Goal: Task Accomplishment & Management: Use online tool/utility

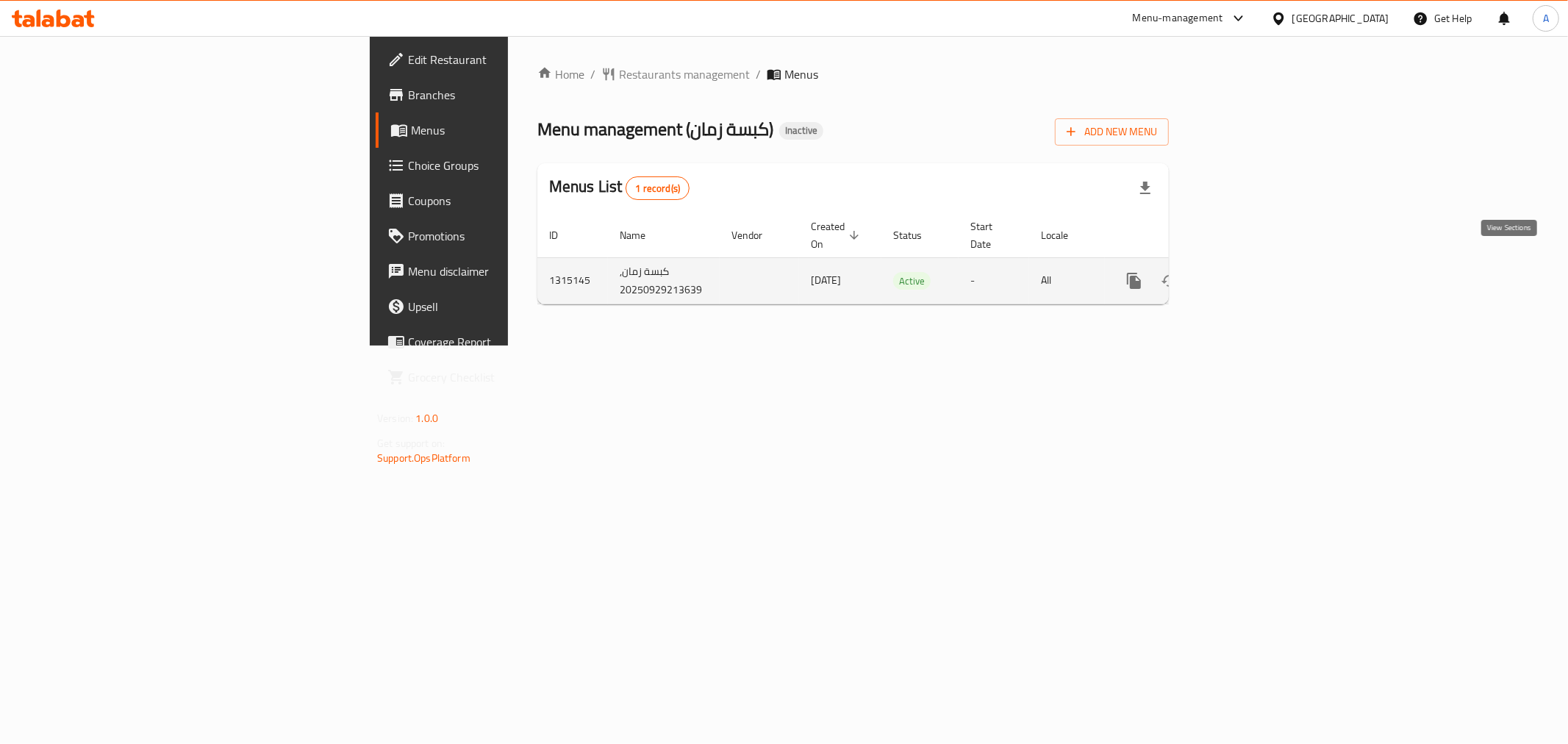
click at [1249, 272] on icon "enhanced table" at bounding box center [1240, 280] width 17 height 17
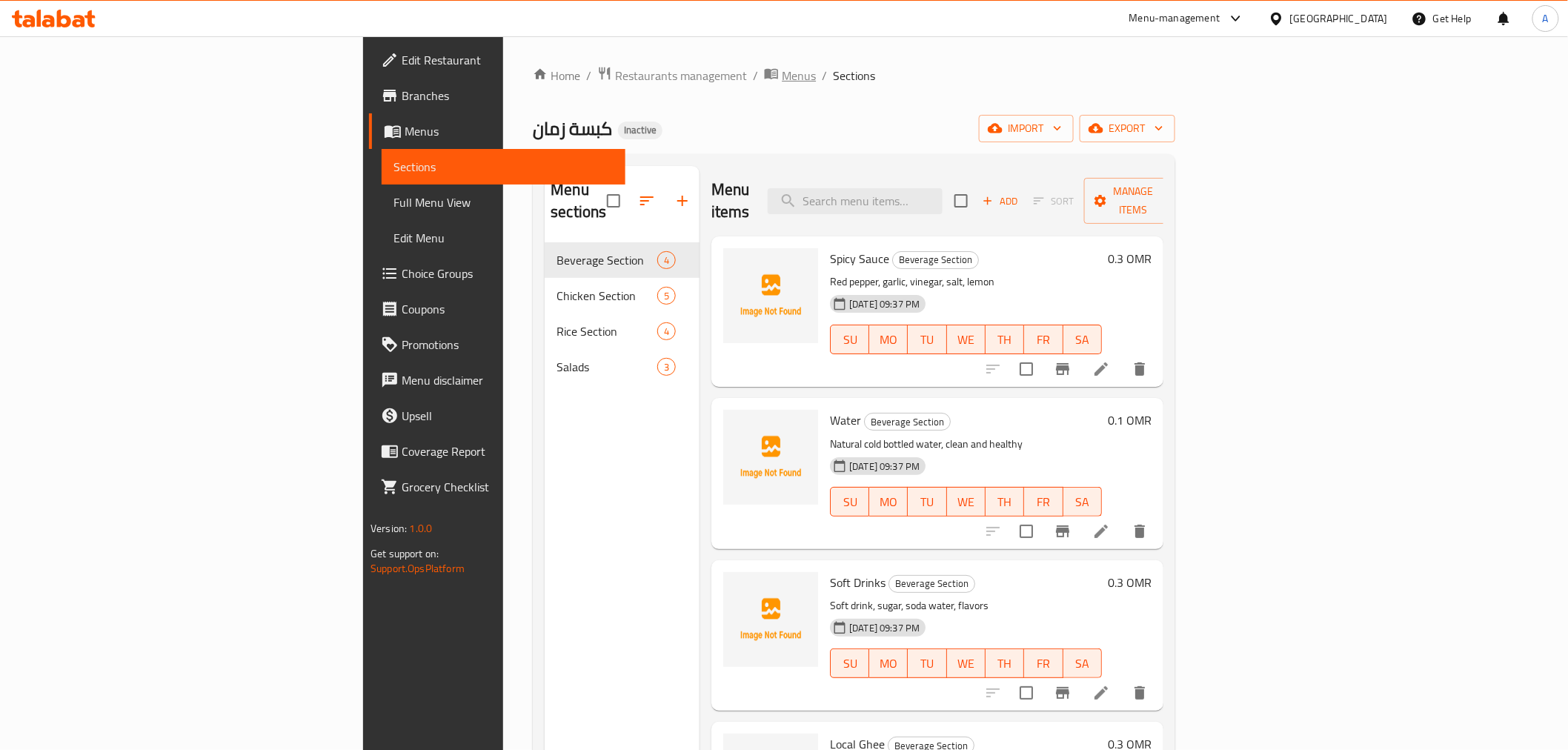
click at [782, 68] on span "Menus" at bounding box center [798, 75] width 34 height 17
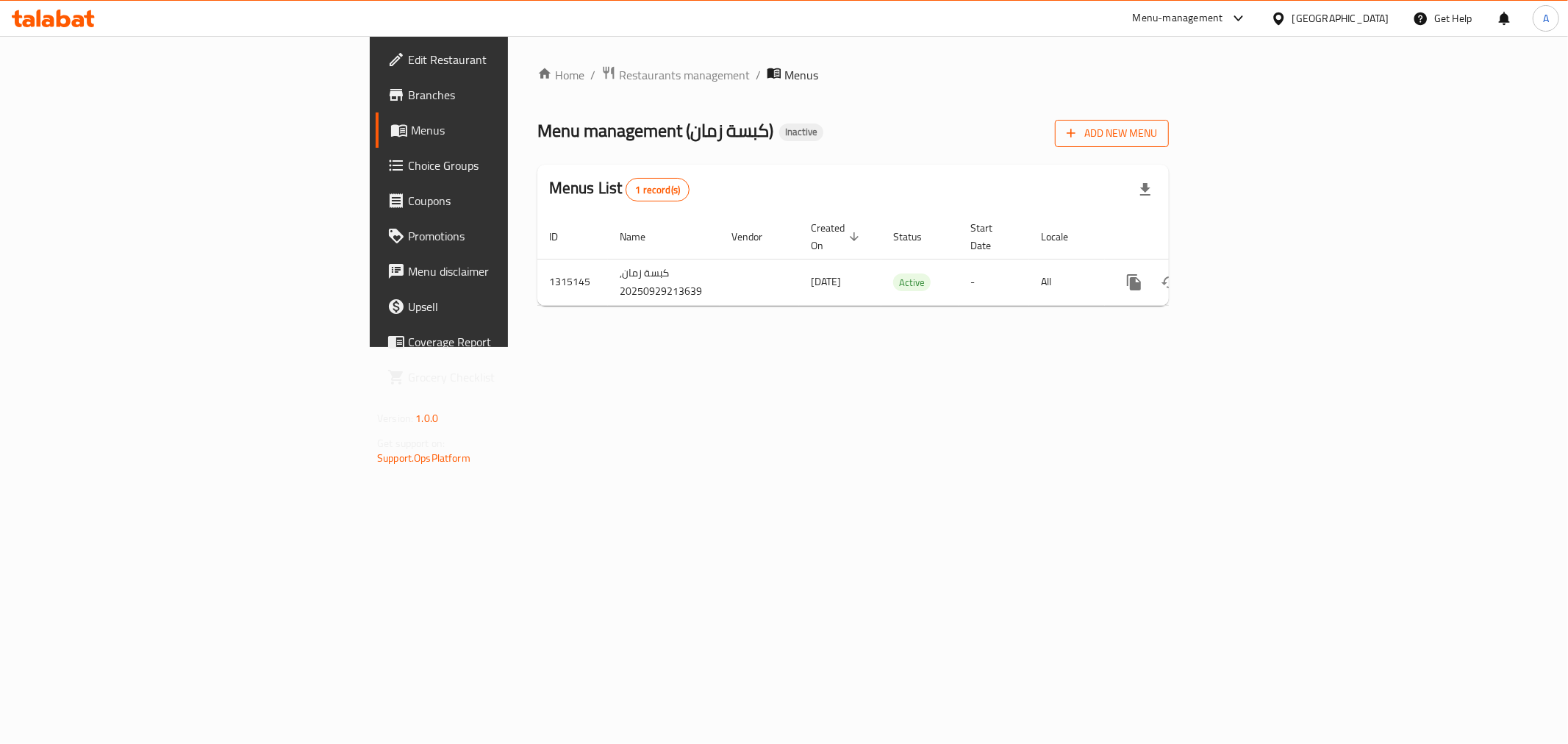
click at [1157, 134] on span "Add New Menu" at bounding box center [1112, 133] width 90 height 18
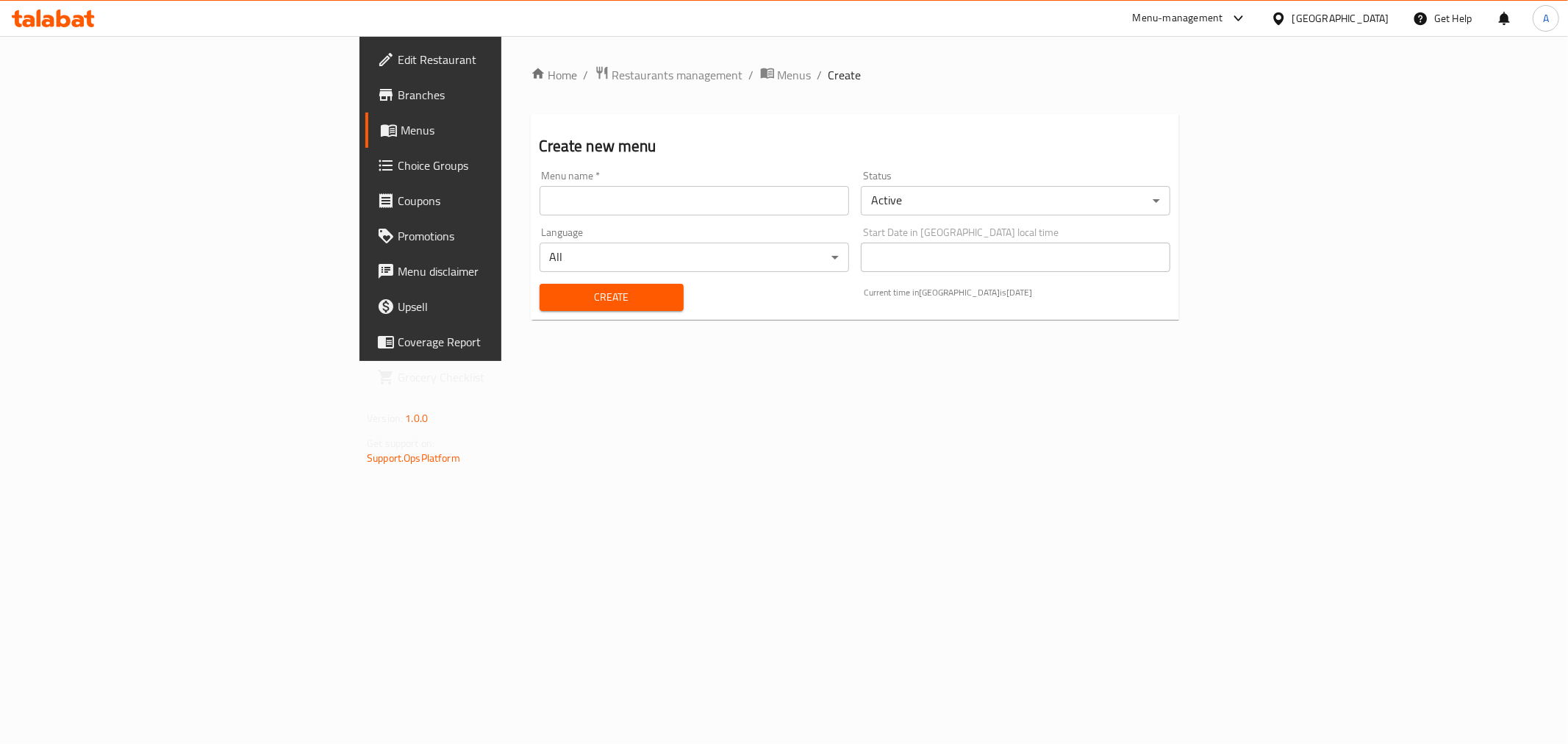
drag, startPoint x: 466, startPoint y: 197, endPoint x: 444, endPoint y: 210, distance: 25.6
click at [539, 197] on input "text" at bounding box center [694, 200] width 310 height 29
click at [534, 228] on div "Menu name   * Menu name * Status Active ​ Language All ​ Start Date in [GEOGRAP…" at bounding box center [855, 240] width 642 height 152
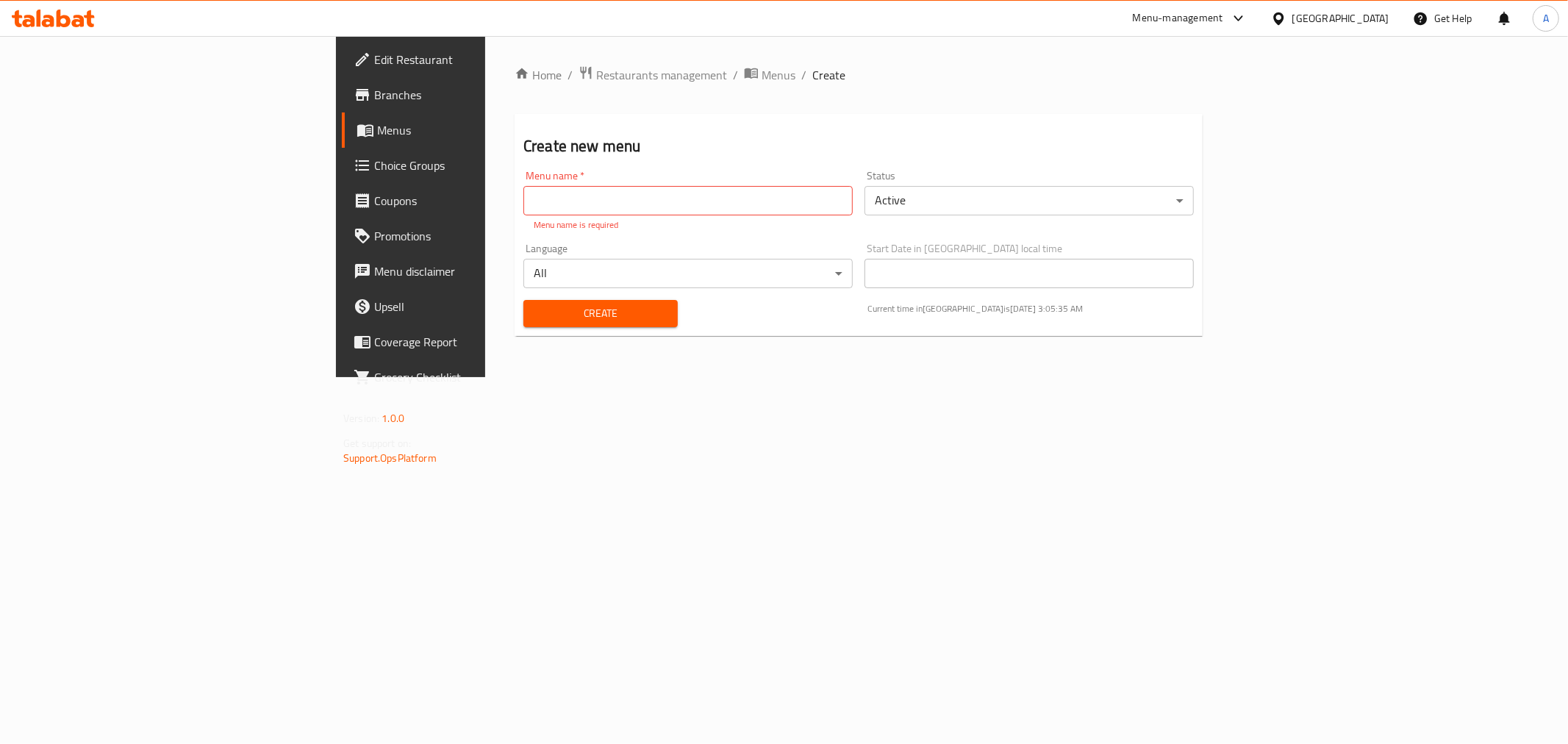
click at [534, 219] on p "Menu name is required" at bounding box center [688, 225] width 309 height 14
click at [524, 209] on input "text" at bounding box center [689, 200] width 330 height 29
type input "Menu"
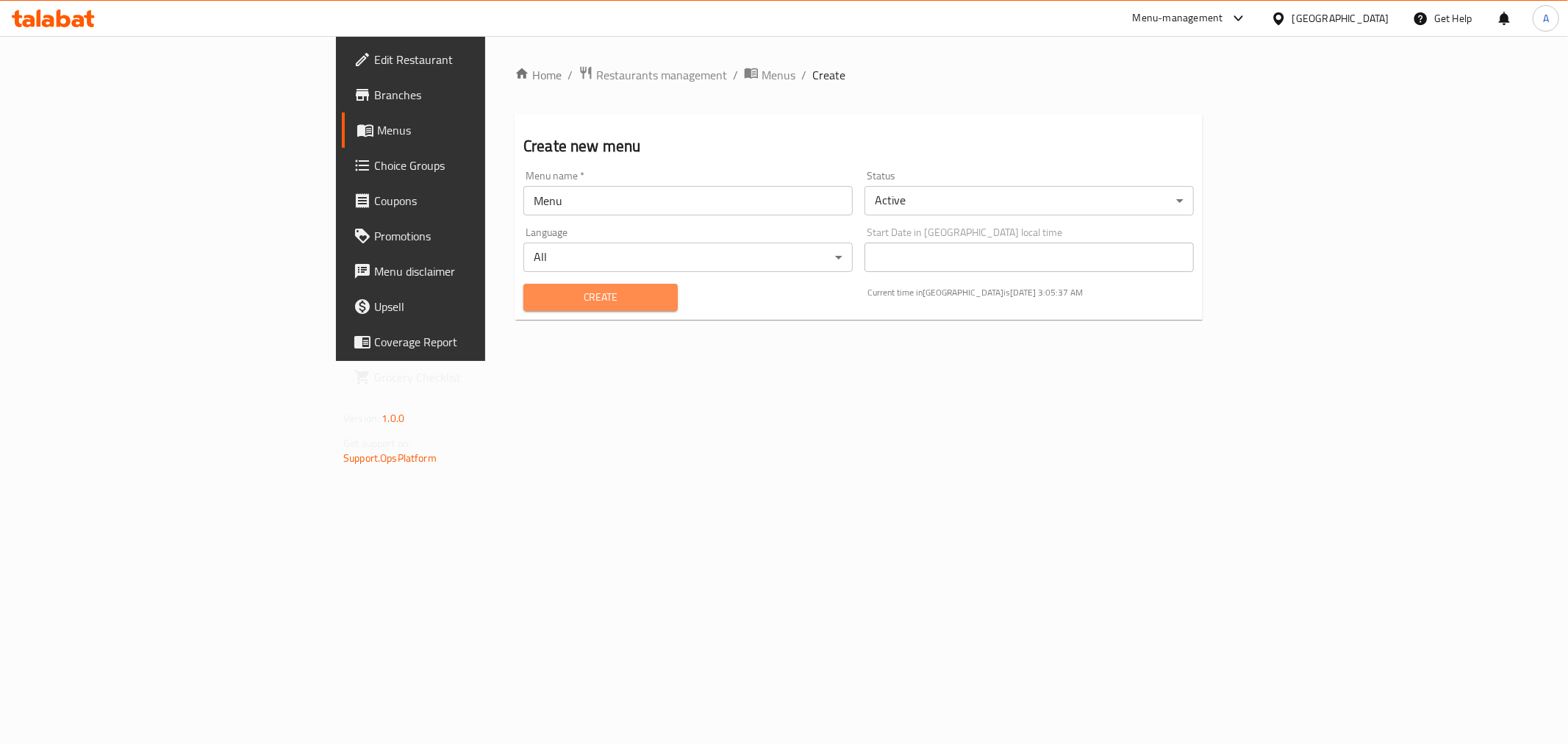
click at [524, 306] on button "Create" at bounding box center [600, 297] width 154 height 27
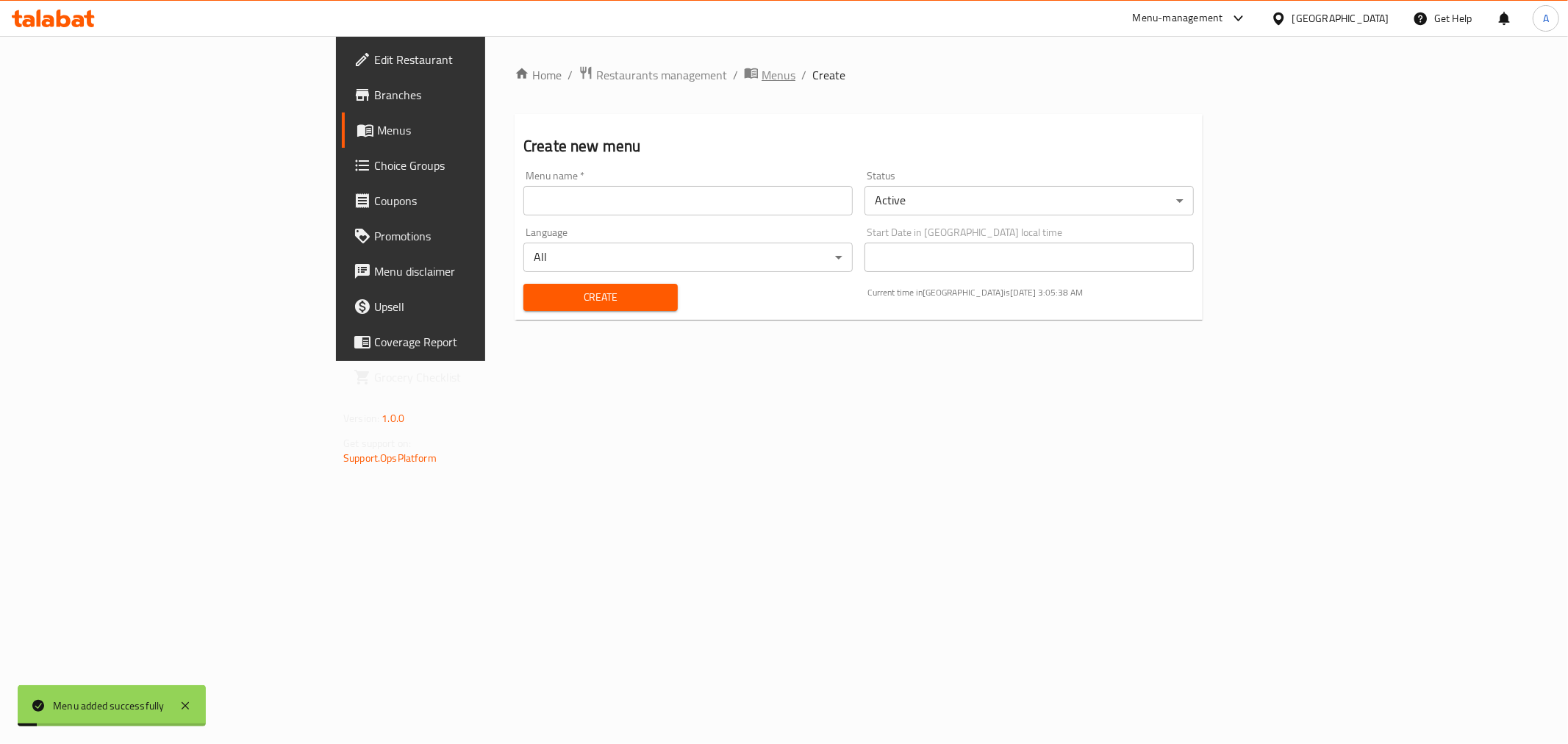
click at [762, 77] on span "Menus" at bounding box center [778, 75] width 34 height 17
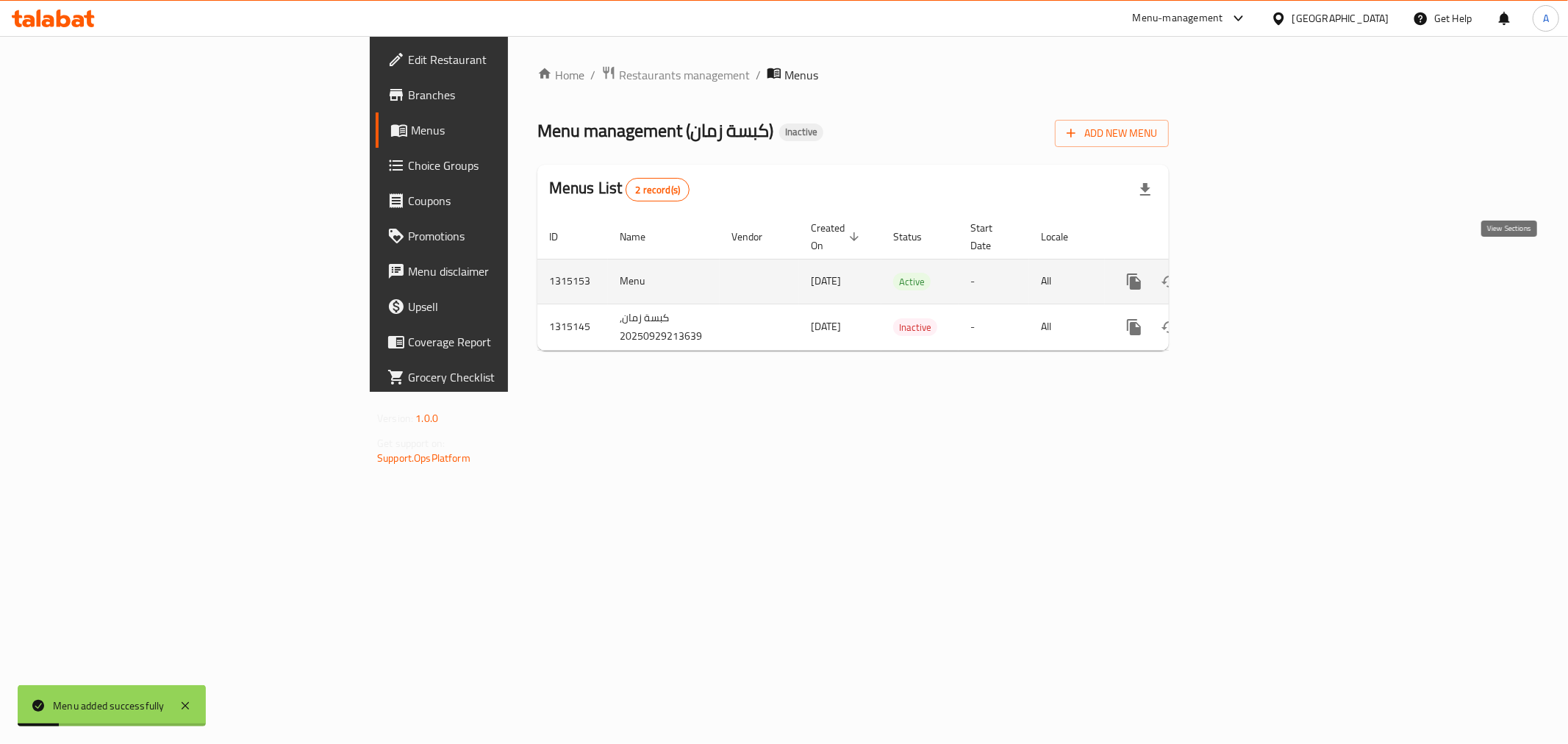
click at [1249, 272] on icon "enhanced table" at bounding box center [1240, 280] width 17 height 17
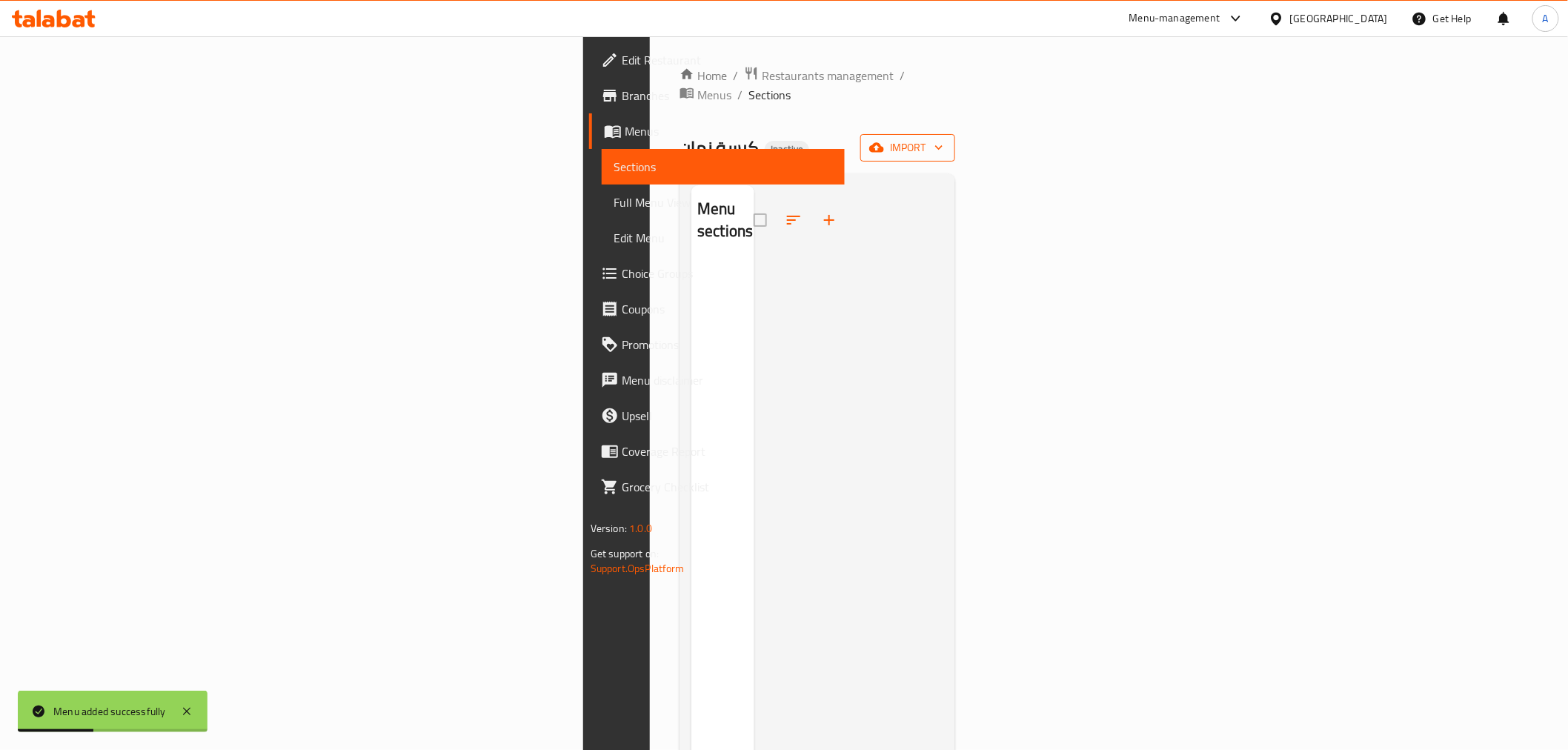
click at [943, 139] on span "import" at bounding box center [908, 148] width 71 height 18
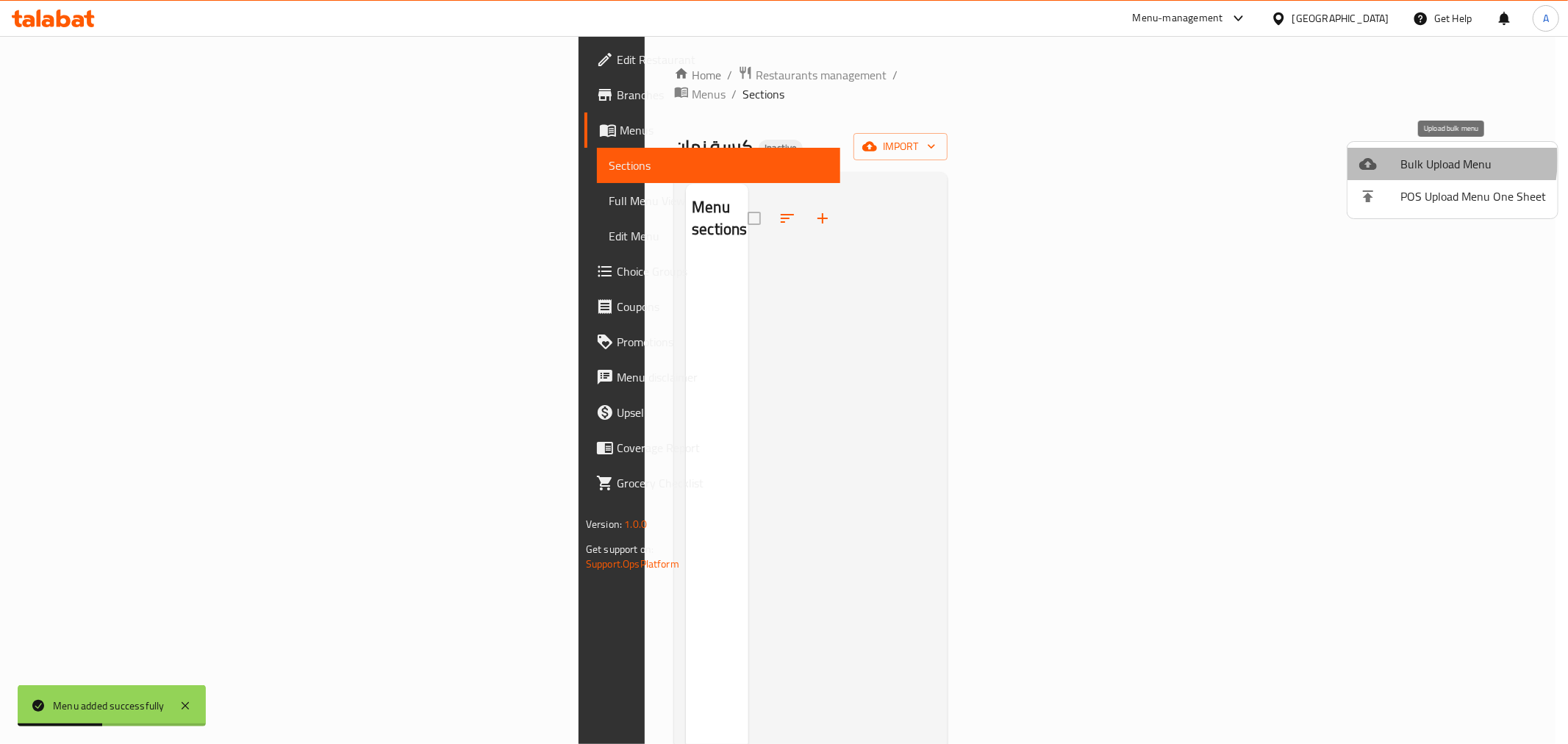
click at [1420, 162] on span "Bulk Upload Menu" at bounding box center [1473, 163] width 146 height 17
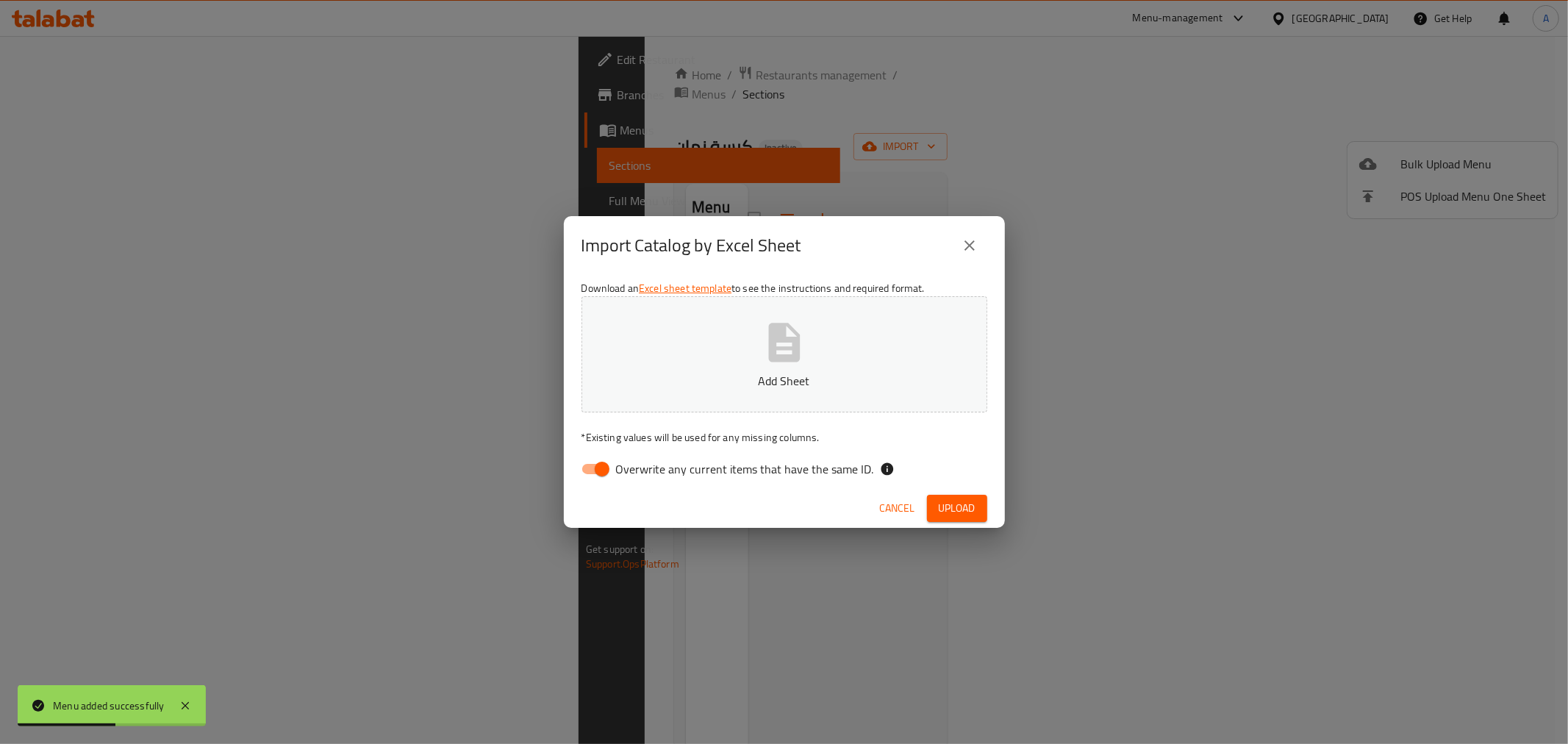
click at [692, 469] on span "Overwrite any current items that have the same ID." at bounding box center [744, 468] width 258 height 17
click at [644, 469] on input "Overwrite any current items that have the same ID." at bounding box center [602, 468] width 84 height 28
checkbox input "false"
click at [941, 504] on span "Upload" at bounding box center [957, 508] width 36 height 18
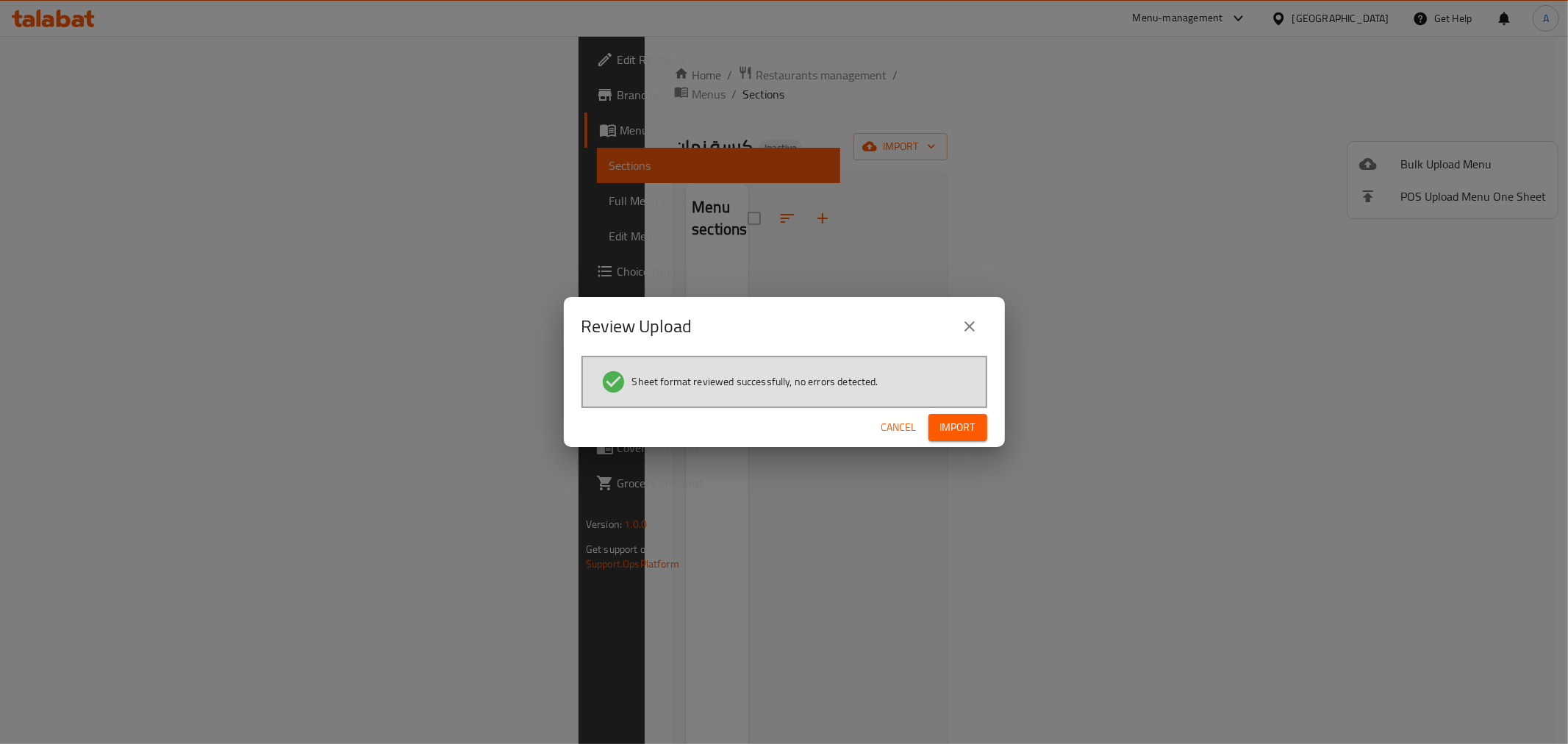
click at [966, 432] on span "Import" at bounding box center [958, 427] width 36 height 18
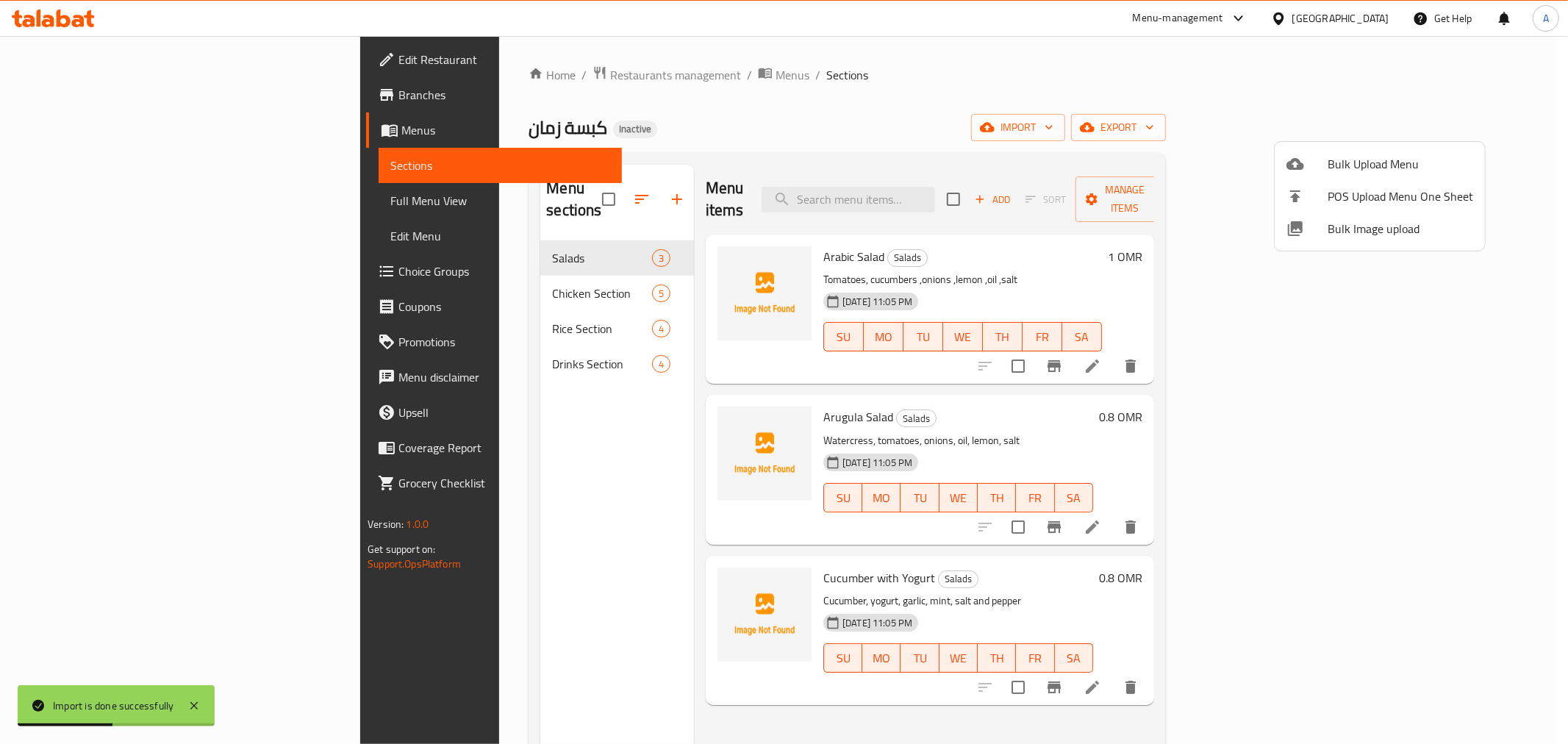
click at [162, 210] on div at bounding box center [784, 372] width 1568 height 744
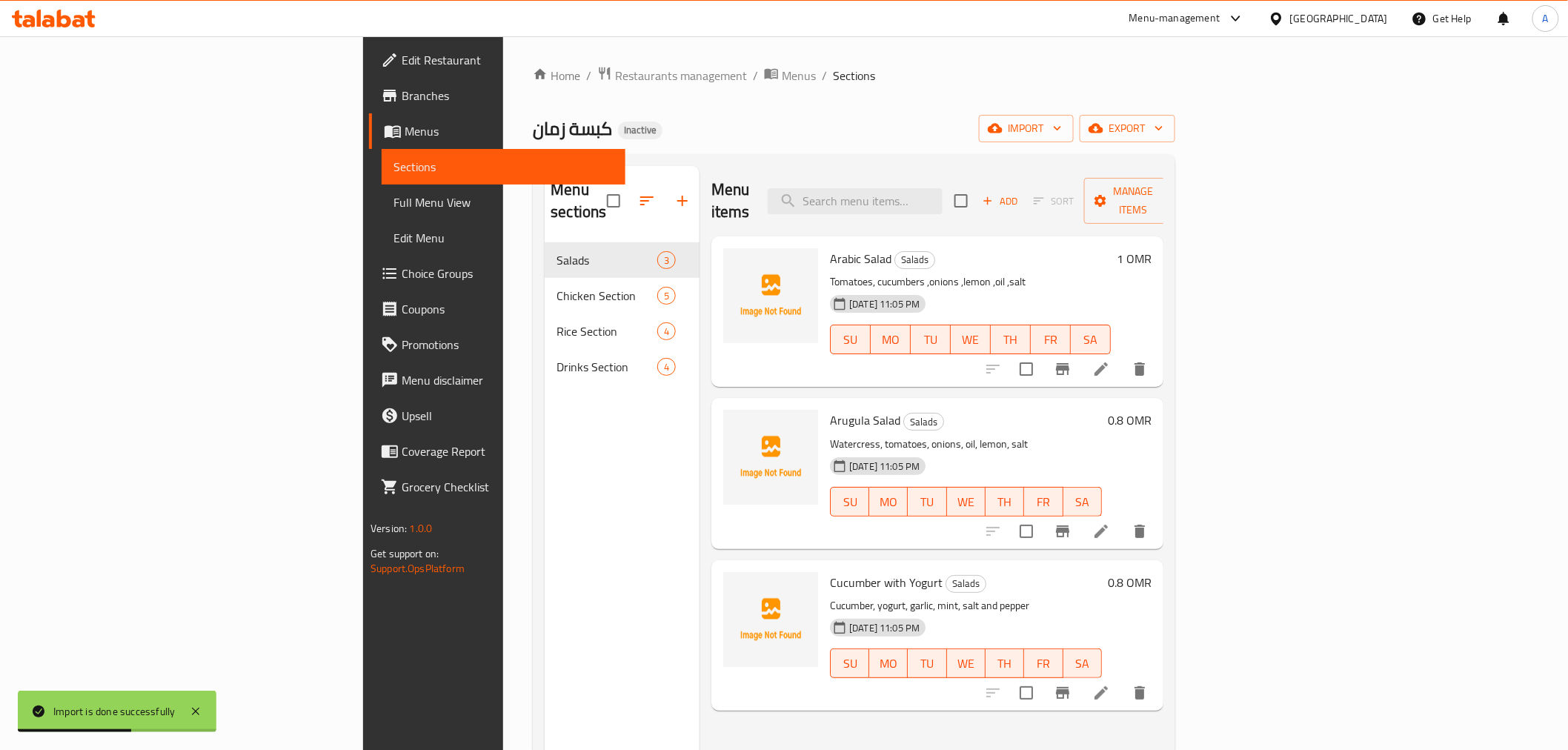
click at [393, 195] on span "Full Menu View" at bounding box center [502, 202] width 220 height 17
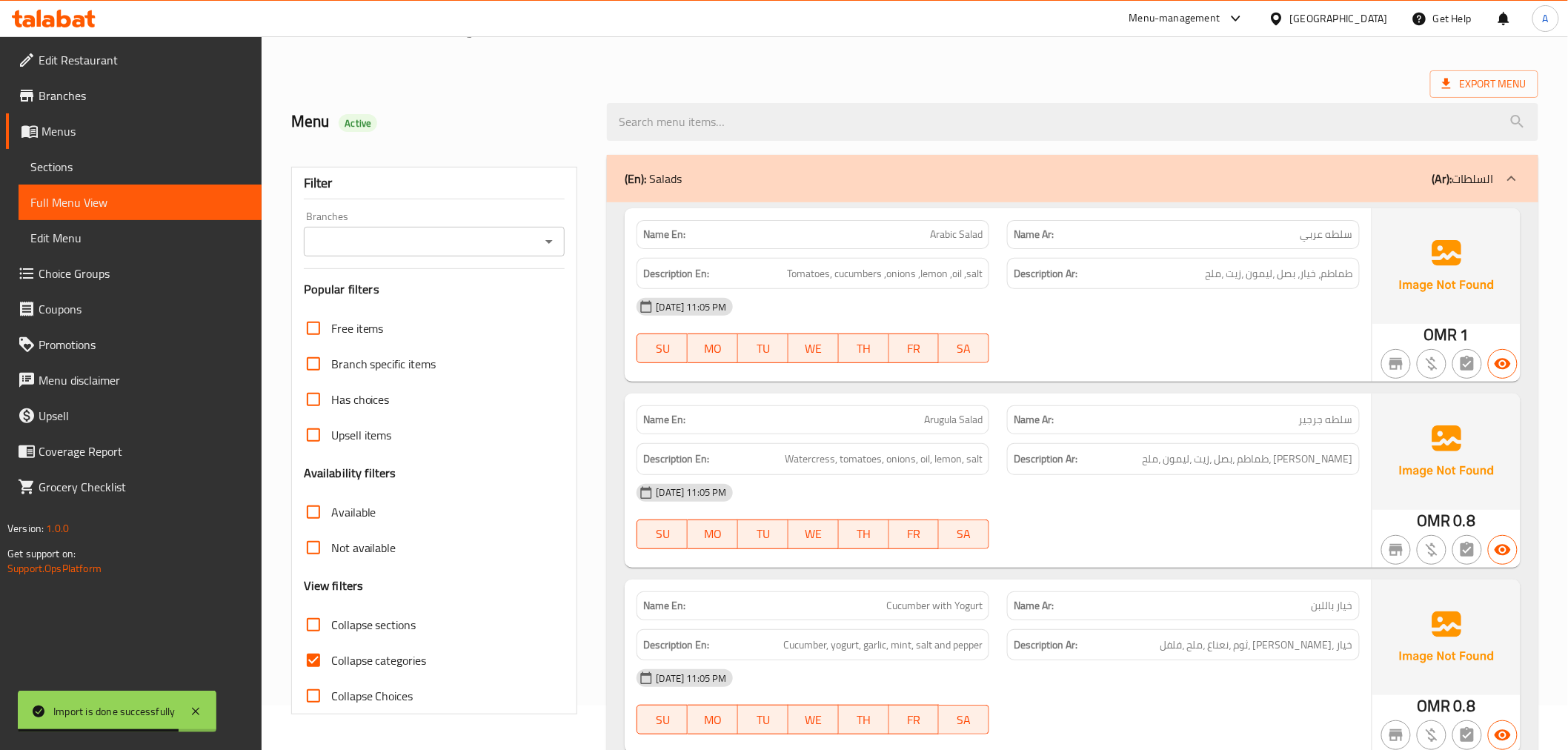
scroll to position [164, 0]
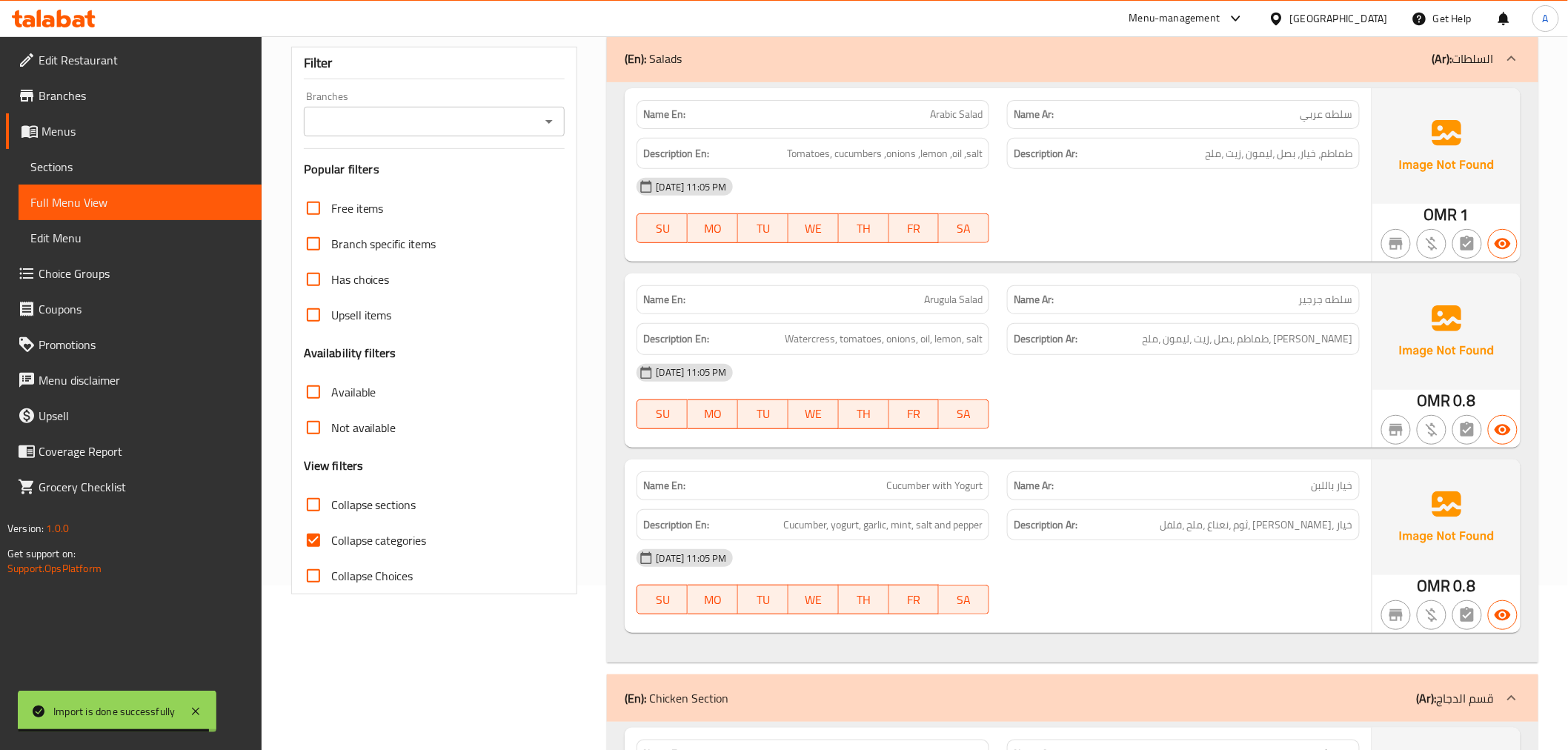
click at [368, 552] on label "Collapse categories" at bounding box center [361, 540] width 131 height 36
click at [332, 552] on input "Collapse categories" at bounding box center [313, 540] width 36 height 36
checkbox input "false"
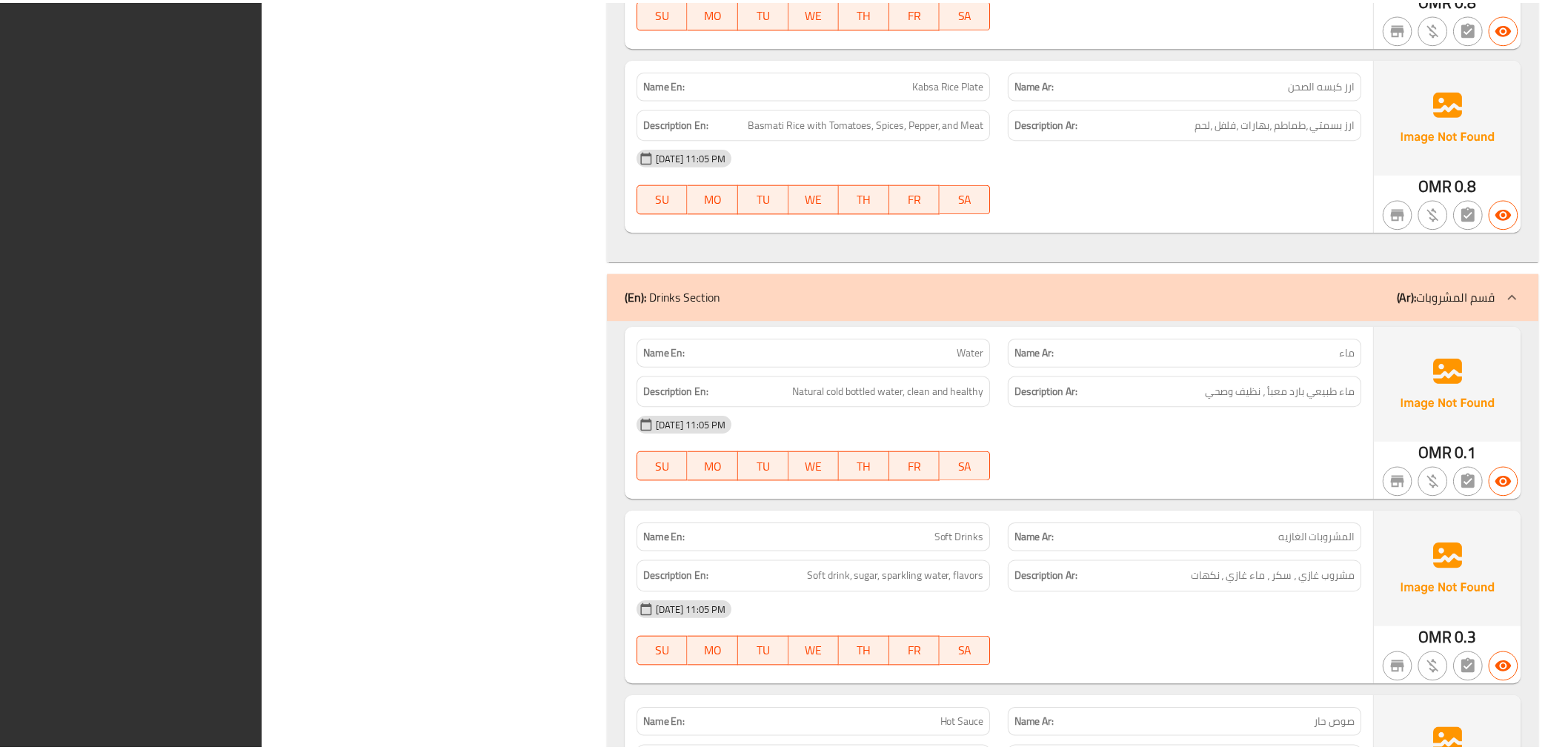
scroll to position [2766, 0]
